Goal: Task Accomplishment & Management: Manage account settings

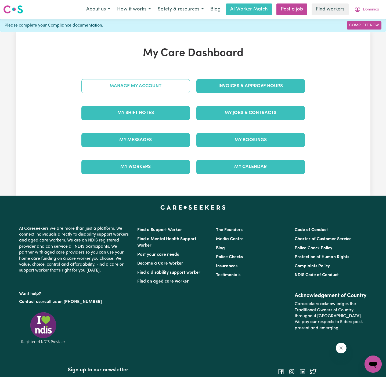
click at [157, 89] on link "Manage My Account" at bounding box center [135, 86] width 109 height 14
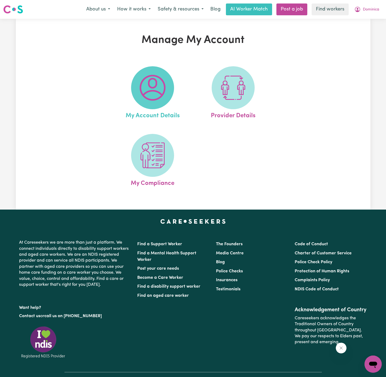
click at [157, 89] on img at bounding box center [153, 88] width 26 height 26
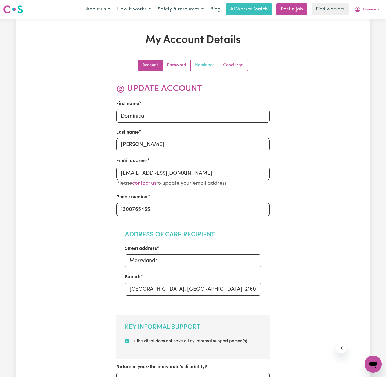
click at [198, 63] on link "Nominees" at bounding box center [205, 65] width 28 height 11
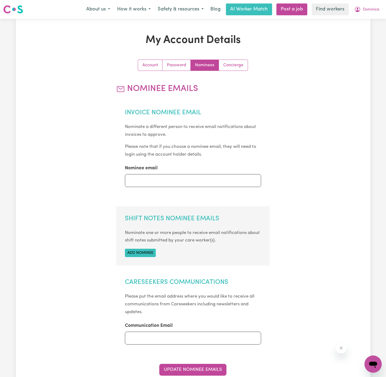
click at [316, 112] on div "My Account Details Account Password Nominees Concierge Nominee Emails Invoice N…" at bounding box center [193, 227] width 355 height 387
click at [145, 254] on button "Add nominee" at bounding box center [140, 253] width 31 height 8
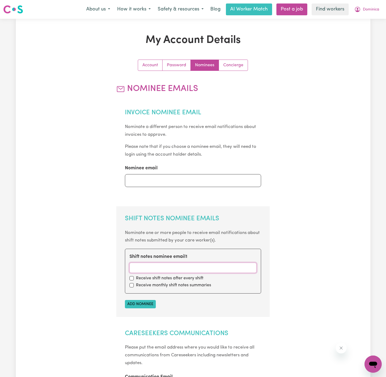
click at [203, 269] on input "Shift notes nominee email 1" at bounding box center [192, 268] width 127 height 10
paste input "[EMAIL_ADDRESS][DOMAIN_NAME]"
type input "[EMAIL_ADDRESS][DOMAIN_NAME]"
click at [134, 278] on div "Receive shift notes after every shift" at bounding box center [192, 278] width 127 height 6
click at [131, 277] on input "checkbox" at bounding box center [131, 278] width 4 height 4
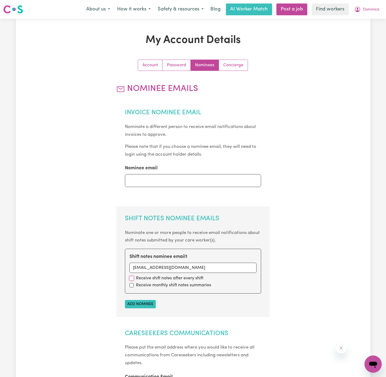
checkbox input "true"
click at [131, 283] on div "Receive monthly shift notes summaries" at bounding box center [192, 285] width 127 height 6
click at [131, 284] on input "checkbox" at bounding box center [131, 285] width 4 height 4
checkbox input "true"
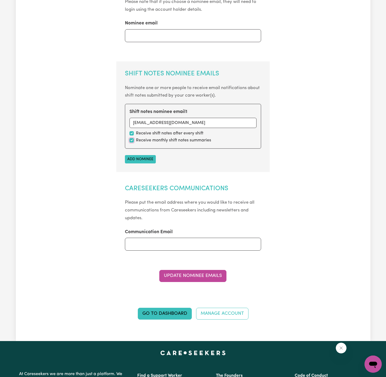
scroll to position [165, 0]
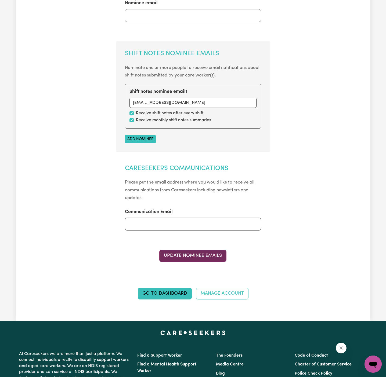
click at [210, 258] on button "Update Nominee Emails" at bounding box center [192, 256] width 67 height 12
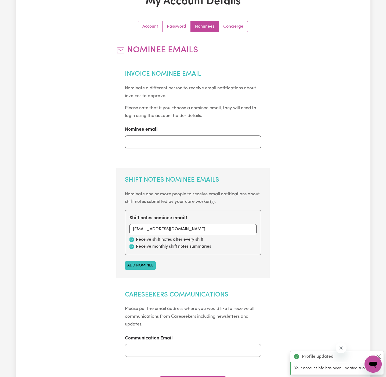
scroll to position [0, 0]
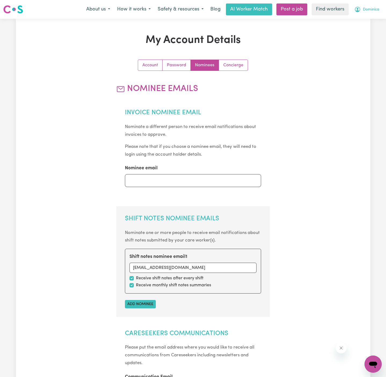
click at [369, 8] on span "Dominica" at bounding box center [371, 10] width 16 height 6
click at [369, 19] on link "My Dashboard" at bounding box center [361, 21] width 42 height 10
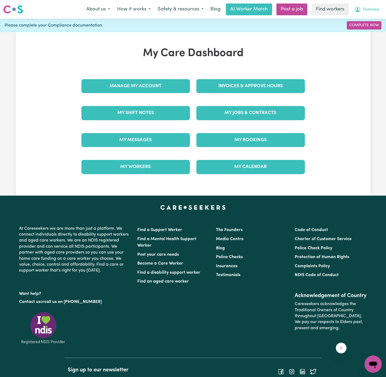
click at [370, 11] on span "Dominica" at bounding box center [371, 10] width 16 height 6
click at [370, 25] on link "My Dashboard" at bounding box center [361, 21] width 42 height 10
click at [369, 33] on link "Logout" at bounding box center [361, 31] width 42 height 10
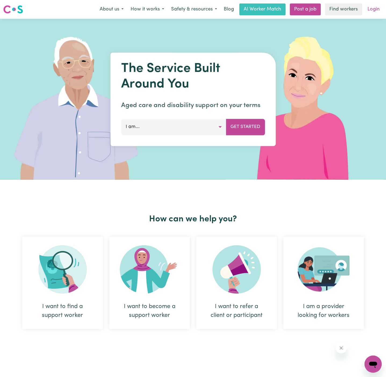
click at [372, 14] on link "Login" at bounding box center [373, 9] width 19 height 12
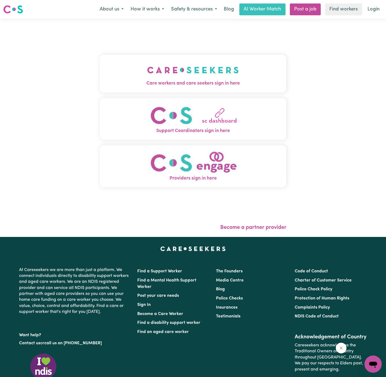
click at [201, 82] on span "Care workers and care seekers sign in here" at bounding box center [193, 83] width 187 height 7
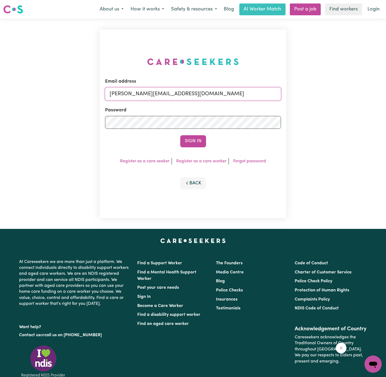
click at [221, 95] on input "[PERSON_NAME][EMAIL_ADDRESS][DOMAIN_NAME]" at bounding box center [193, 94] width 176 height 13
drag, startPoint x: 136, startPoint y: 94, endPoint x: 336, endPoint y: 92, distance: 199.6
click at [336, 92] on div "Email address [EMAIL_ADDRESS][DOMAIN_NAME] Password Sign In Register as a care …" at bounding box center [193, 124] width 386 height 210
type input "[EMAIL_ADDRESS][DOMAIN_NAME]"
click at [180, 135] on button "Sign In" at bounding box center [193, 141] width 26 height 12
